Goal: Information Seeking & Learning: Learn about a topic

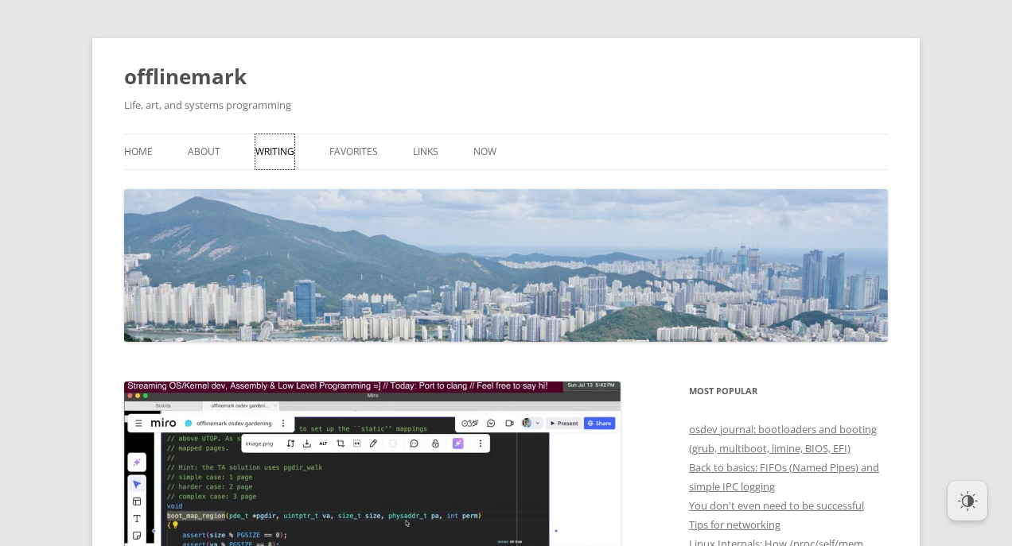
click at [280, 145] on link "Writing" at bounding box center [274, 151] width 39 height 35
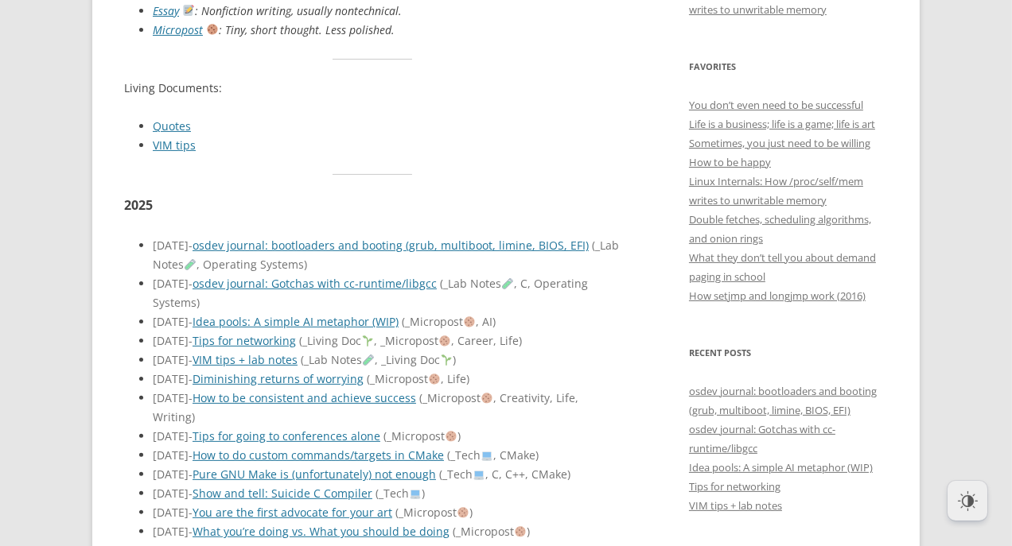
scroll to position [646, 0]
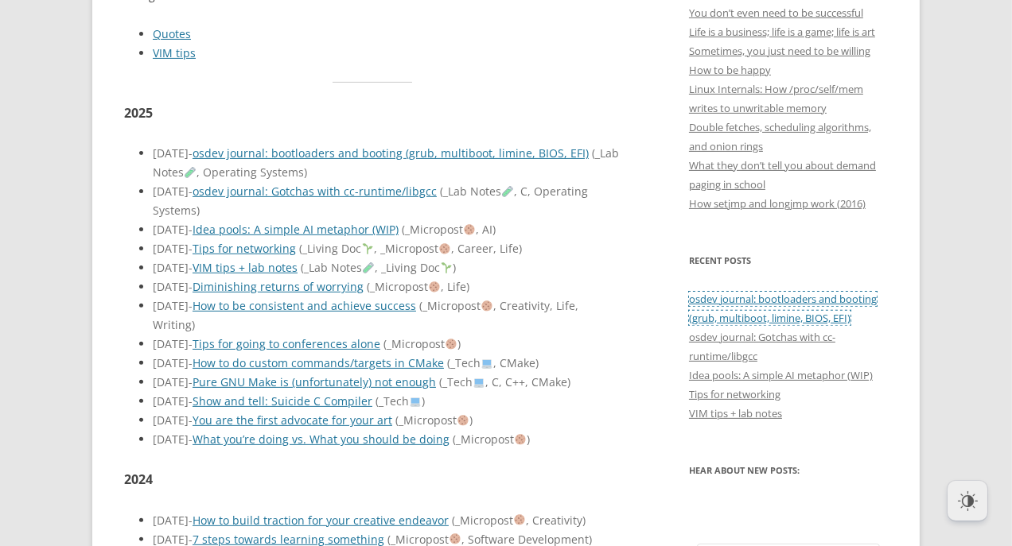
click at [775, 294] on link "osdev journal: bootloaders and booting (grub, multiboot, limine, BIOS, EFI)" at bounding box center [783, 308] width 188 height 33
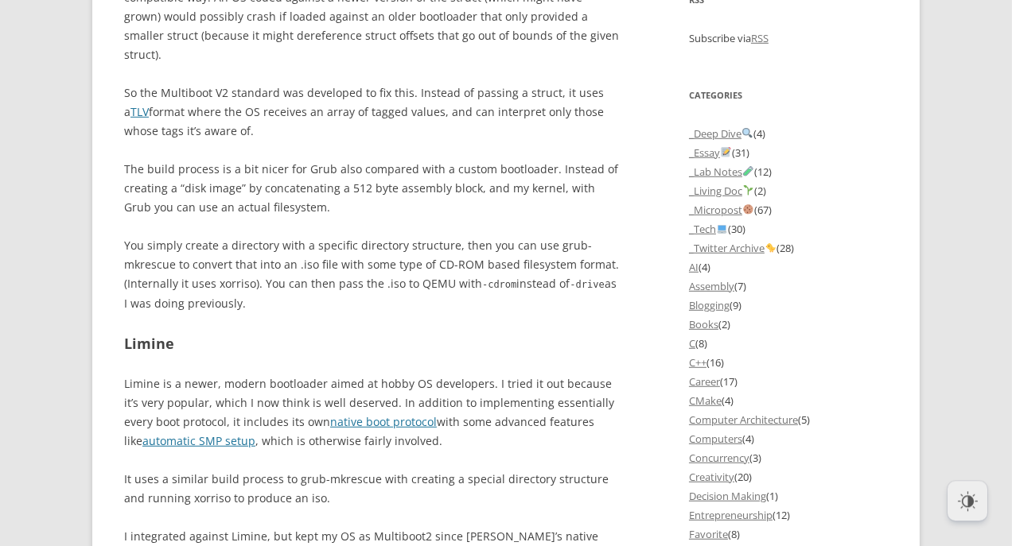
scroll to position [1384, 0]
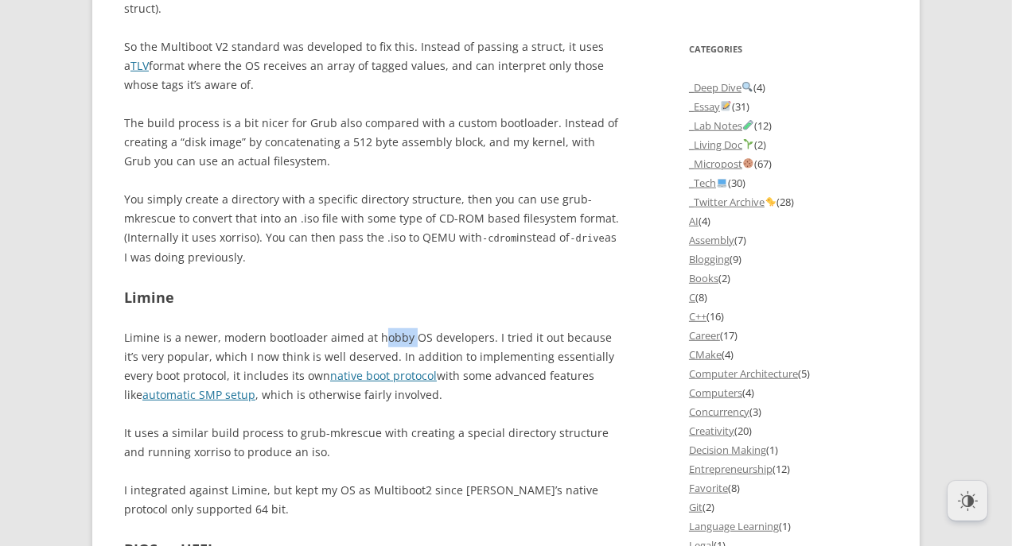
drag, startPoint x: 409, startPoint y: 301, endPoint x: 377, endPoint y: 295, distance: 32.4
click at [377, 328] on p "Limine is a newer, modern bootloader aimed at hobby OS developers. I tried it o…" at bounding box center [372, 366] width 497 height 76
drag, startPoint x: 377, startPoint y: 295, endPoint x: 405, endPoint y: 297, distance: 27.9
click at [405, 328] on p "Limine is a newer, modern bootloader aimed at hobby OS developers. I tried it o…" at bounding box center [372, 366] width 497 height 76
click at [503, 286] on h2 "Limine" at bounding box center [372, 297] width 497 height 23
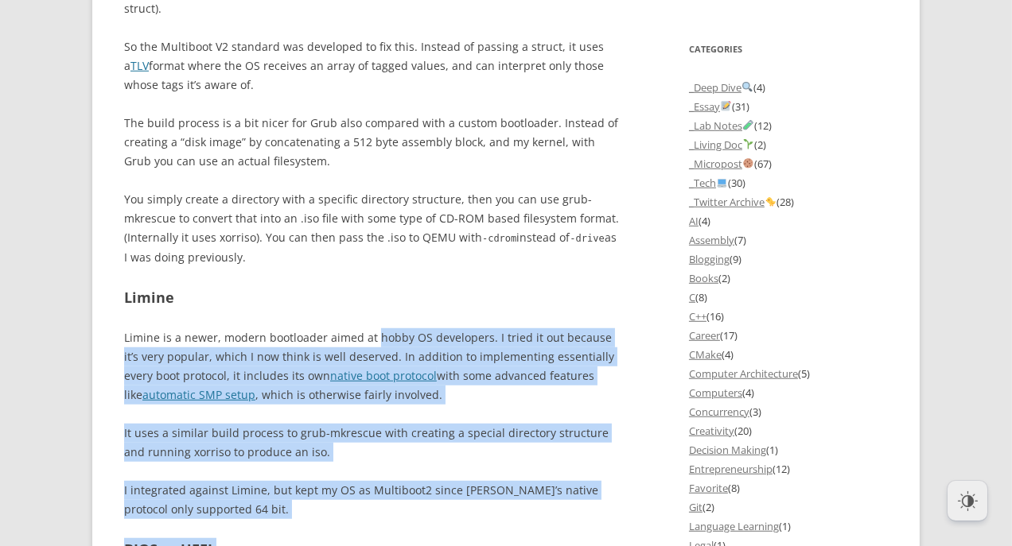
drag, startPoint x: 150, startPoint y: 305, endPoint x: 377, endPoint y: 298, distance: 226.8
click at [374, 298] on div "offlinemark Life, art, and systems programming Menu Skip to content Home About …" at bounding box center [505, 424] width 827 height 3541
click at [435, 328] on p "Limine is a newer, modern bootloader aimed at hobby OS developers. I tried it o…" at bounding box center [372, 366] width 497 height 76
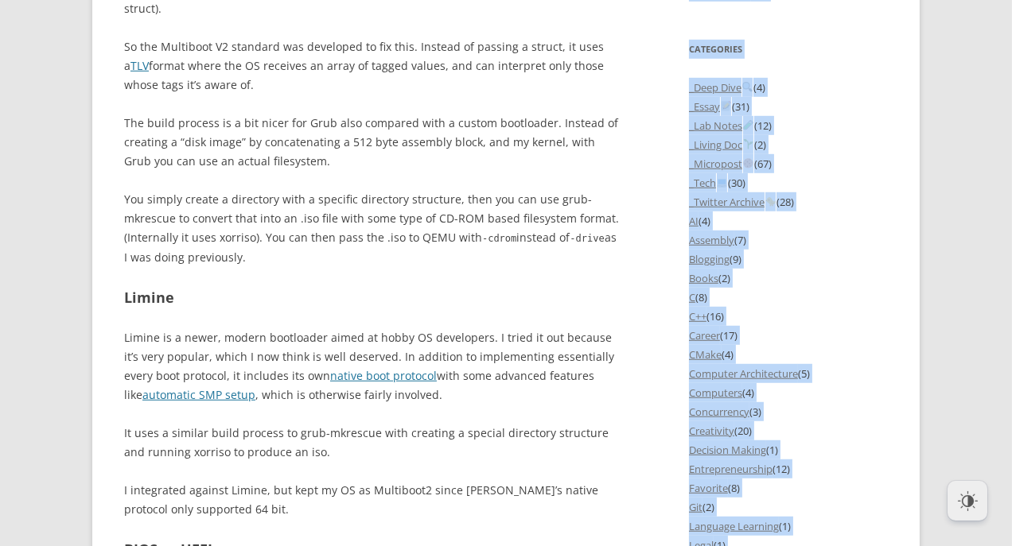
drag, startPoint x: 424, startPoint y: 360, endPoint x: 124, endPoint y: 302, distance: 305.3
click at [124, 302] on div "offlinemark Life, art, and systems programming Menu Skip to content Home About …" at bounding box center [505, 424] width 827 height 3541
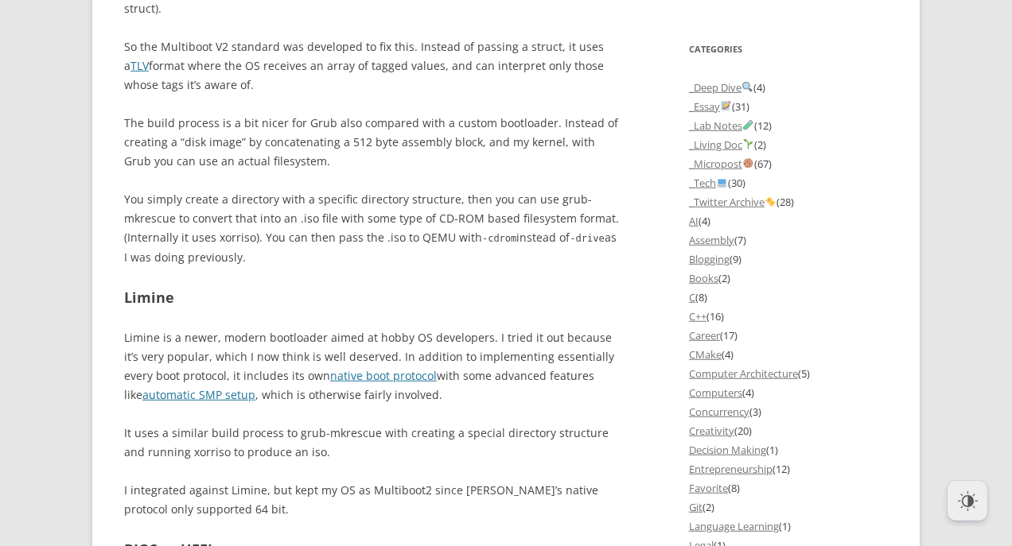
click at [135, 328] on p "Limine is a newer, modern bootloader aimed at hobby OS developers. I tried it o…" at bounding box center [372, 366] width 497 height 76
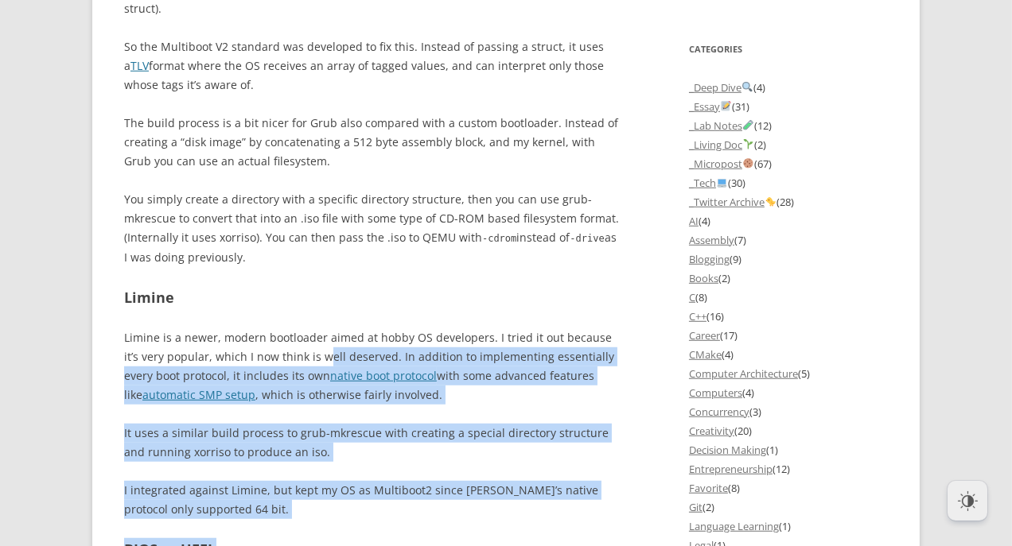
drag, startPoint x: 120, startPoint y: 298, endPoint x: 312, endPoint y: 313, distance: 192.3
click at [312, 313] on div "offlinemark Life, art, and systems programming Menu Skip to content Home About …" at bounding box center [505, 424] width 827 height 3541
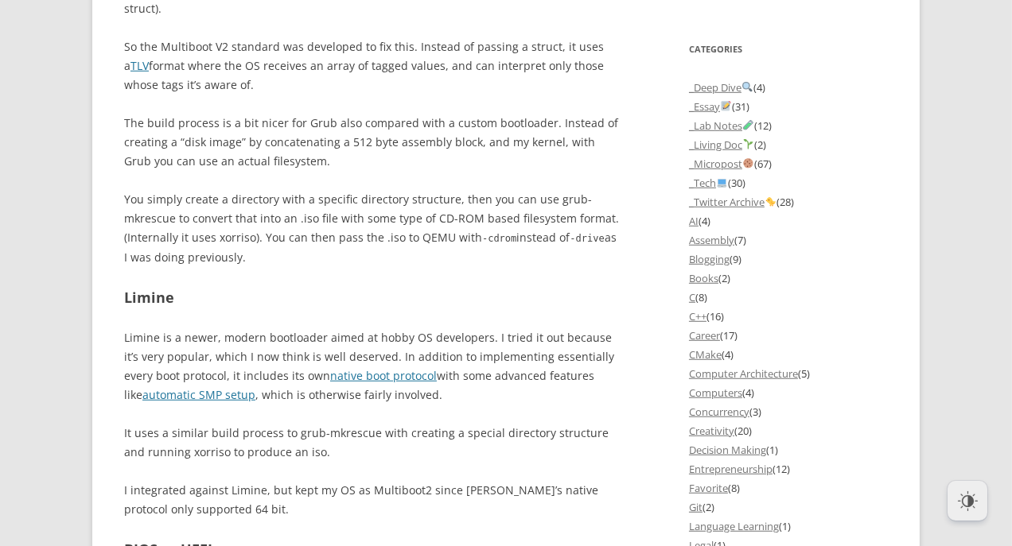
click at [312, 328] on p "Limine is a newer, modern bootloader aimed at hobby OS developers. I tried it o…" at bounding box center [372, 366] width 497 height 76
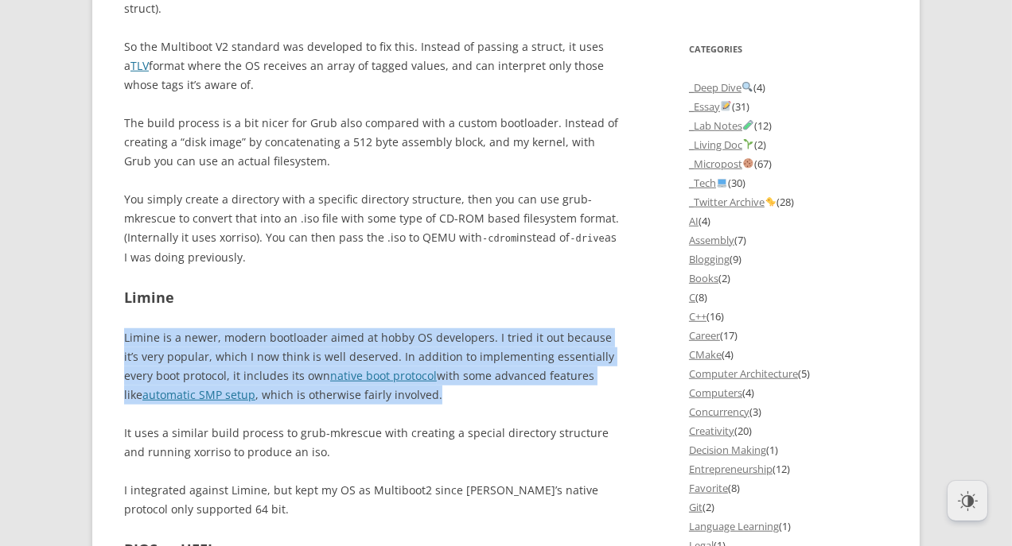
drag, startPoint x: 423, startPoint y: 359, endPoint x: 125, endPoint y: 297, distance: 304.6
click at [125, 328] on p "Limine is a newer, modern bootloader aimed at hobby OS developers. I tried it o…" at bounding box center [372, 366] width 497 height 76
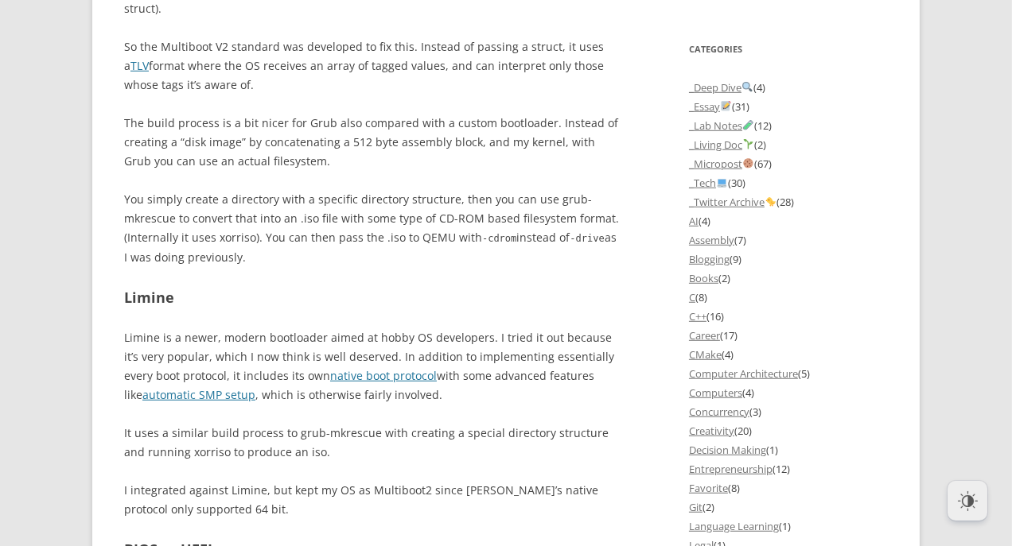
click at [541, 375] on div "Here’s my rough lab notes from what I learned during weeks 69-73 of streaming w…" at bounding box center [372, 377] width 497 height 2598
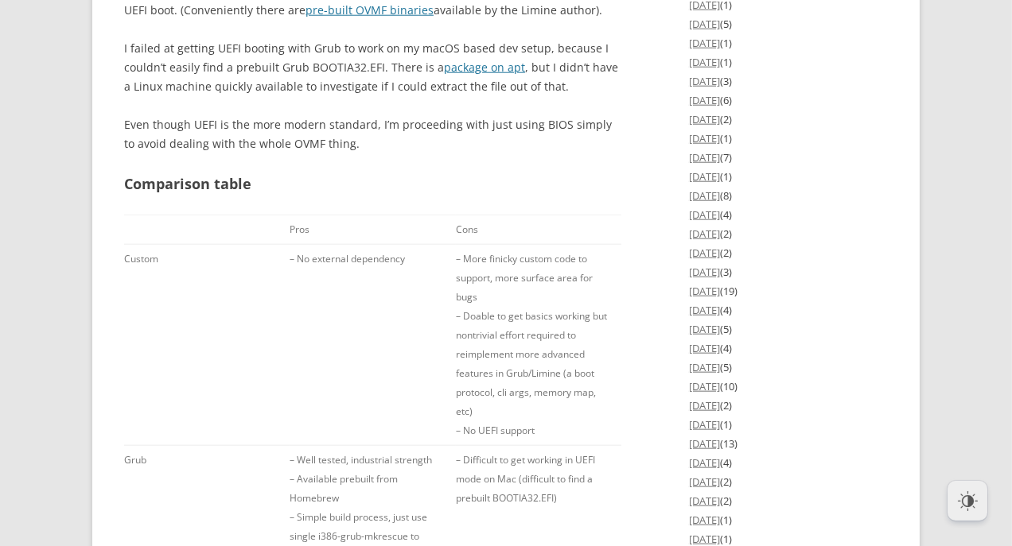
scroll to position [2214, 0]
